Goal: Find specific page/section: Find specific page/section

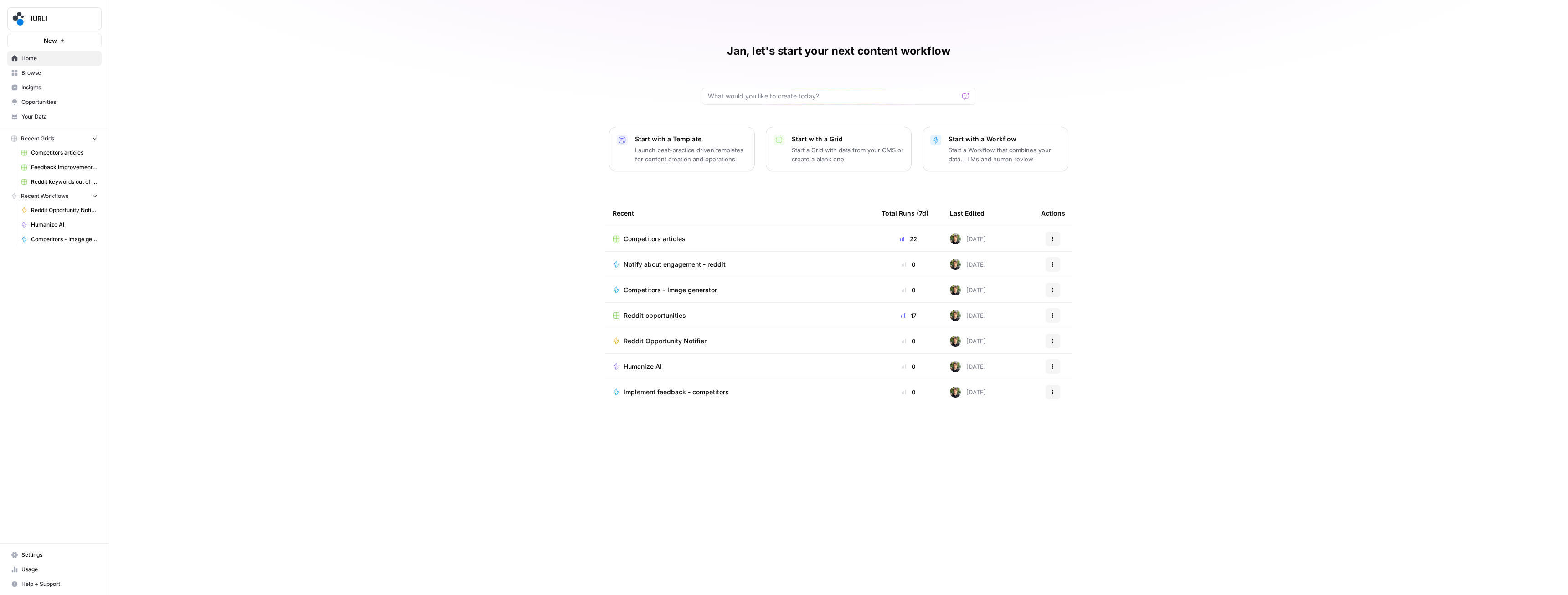
click at [645, 241] on span "Competitors articles" at bounding box center [654, 239] width 62 height 9
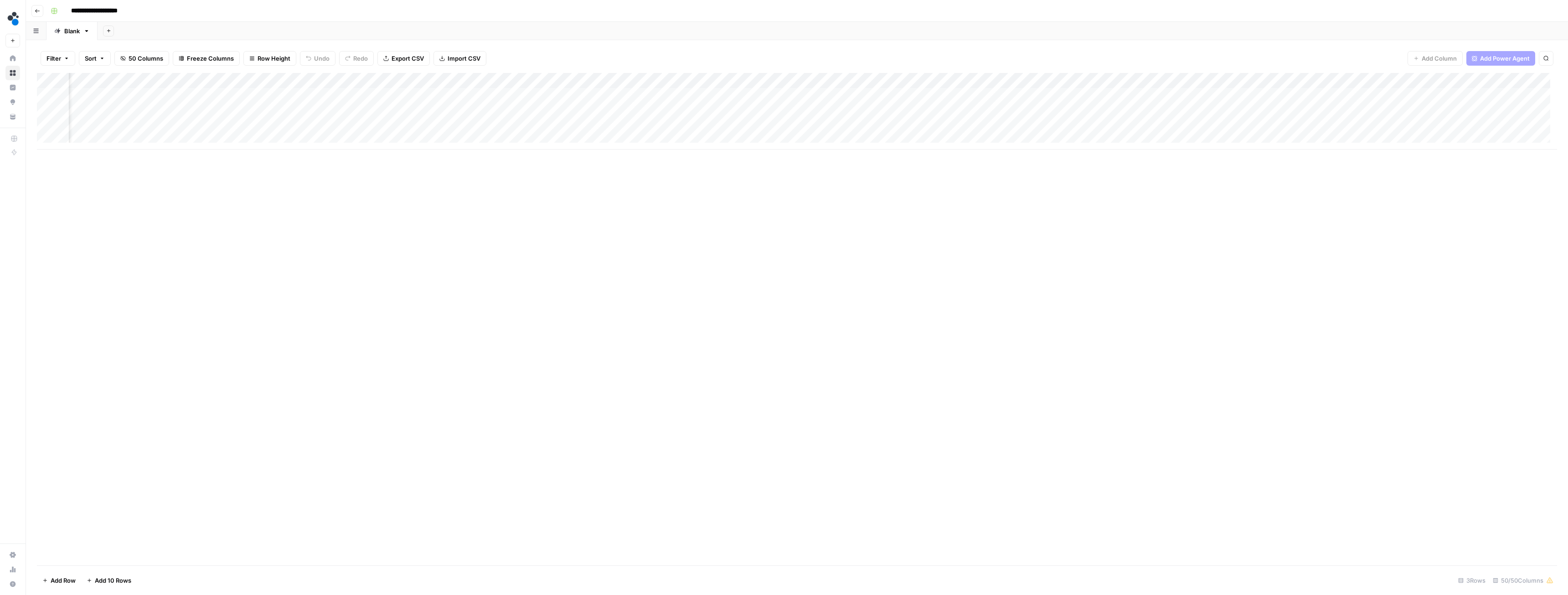
scroll to position [0, 3485]
click at [911, 124] on div "Add Column" at bounding box center [797, 111] width 1520 height 77
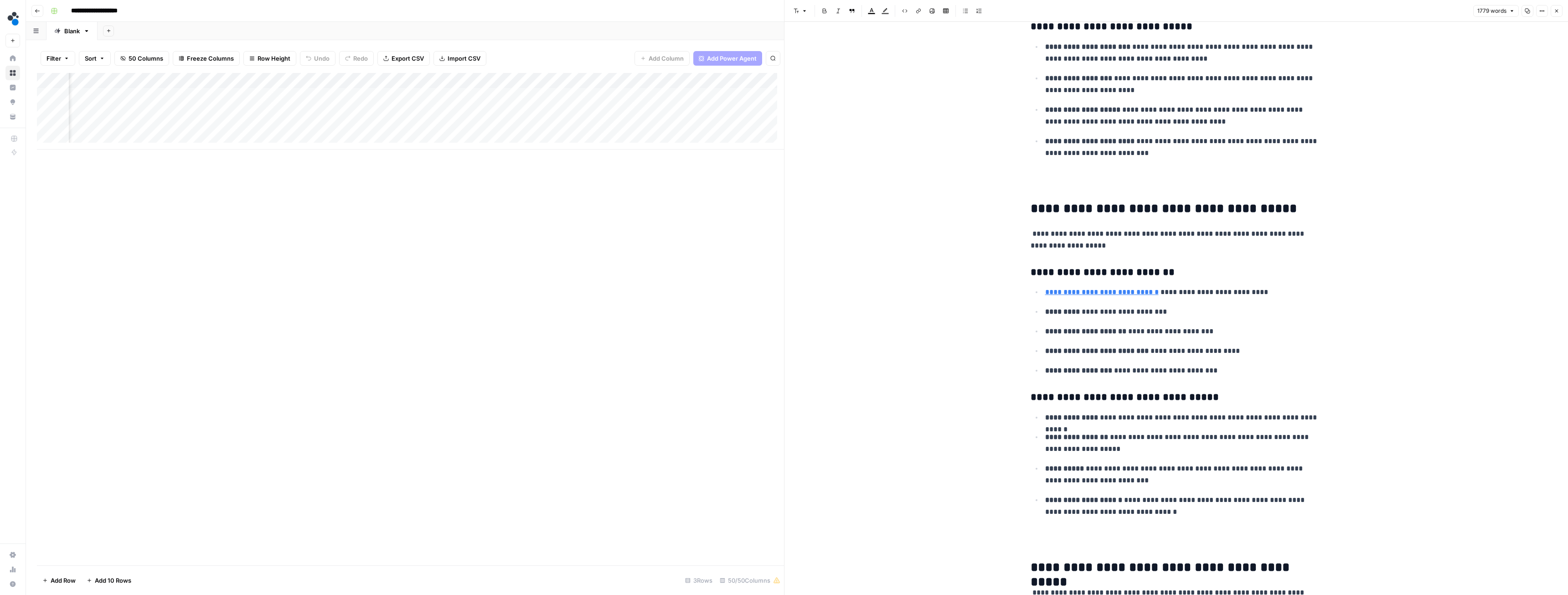
scroll to position [2919, 0]
